Goal: Navigation & Orientation: Find specific page/section

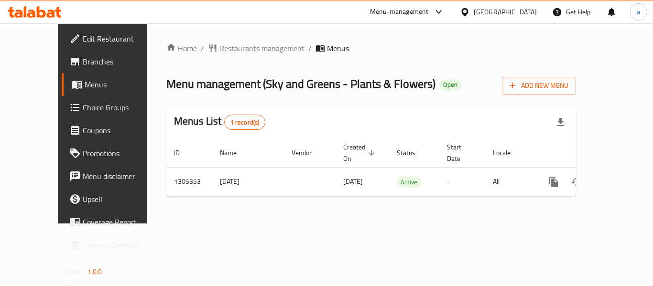
click at [239, 40] on div "Home / Restaurants management / Menus Menu management ( Sky and Greens - Plants…" at bounding box center [371, 123] width 448 height 200
click at [221, 50] on span "Restaurants management" at bounding box center [262, 48] width 85 height 11
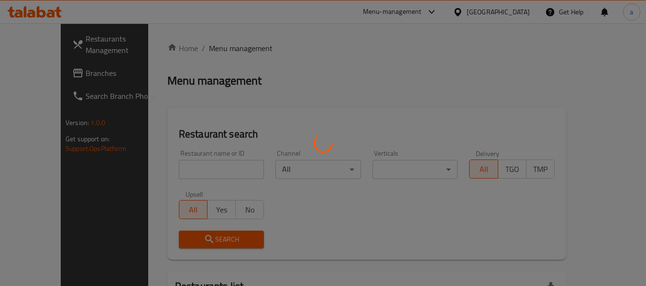
click at [516, 13] on div at bounding box center [323, 143] width 646 height 286
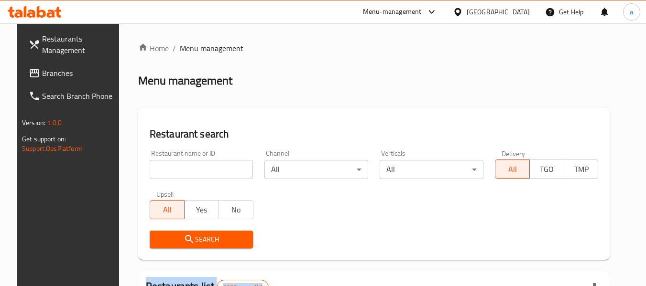
click at [516, 23] on div "​ Menu-management Bahrain Get Help a Restaurants Management Branches Search Bra…" at bounding box center [323, 154] width 646 height 263
click at [438, 17] on icon at bounding box center [431, 11] width 11 height 11
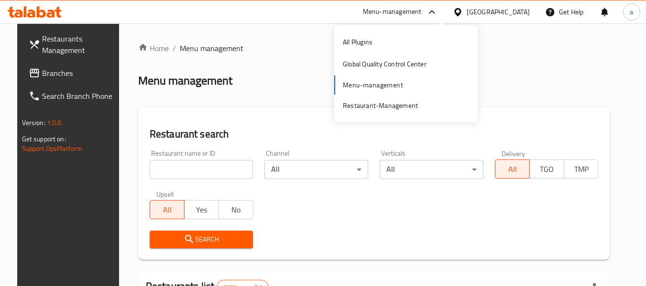
click at [467, 17] on div at bounding box center [460, 12] width 14 height 11
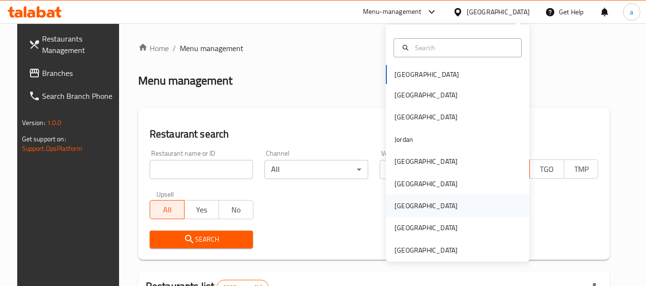
click at [395, 201] on div "[GEOGRAPHIC_DATA]" at bounding box center [426, 206] width 63 height 11
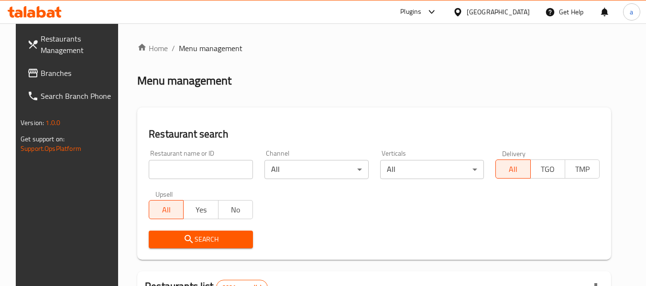
click at [44, 65] on link "Branches" at bounding box center [72, 73] width 104 height 23
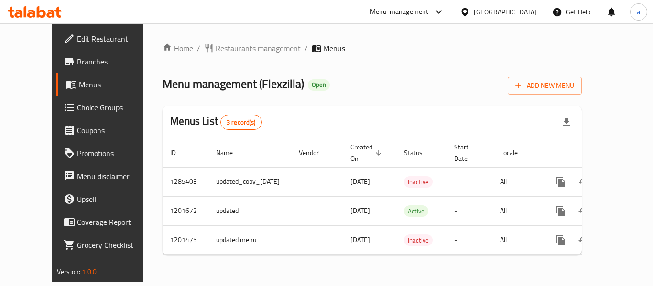
click at [216, 49] on span "Restaurants management" at bounding box center [258, 48] width 85 height 11
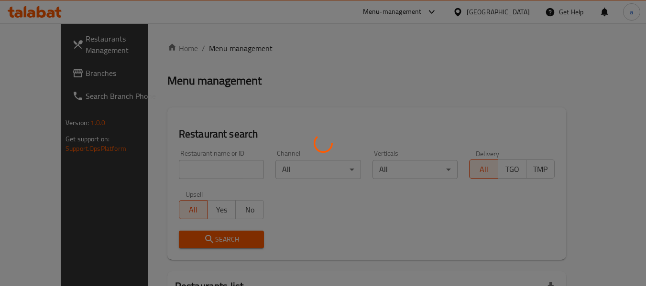
click at [33, 65] on div at bounding box center [323, 143] width 646 height 286
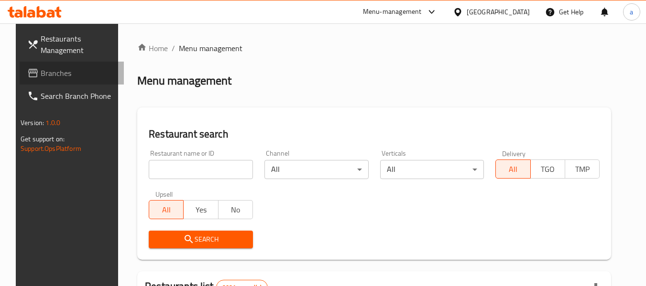
click at [41, 76] on span "Branches" at bounding box center [79, 72] width 76 height 11
